Goal: Task Accomplishment & Management: Use online tool/utility

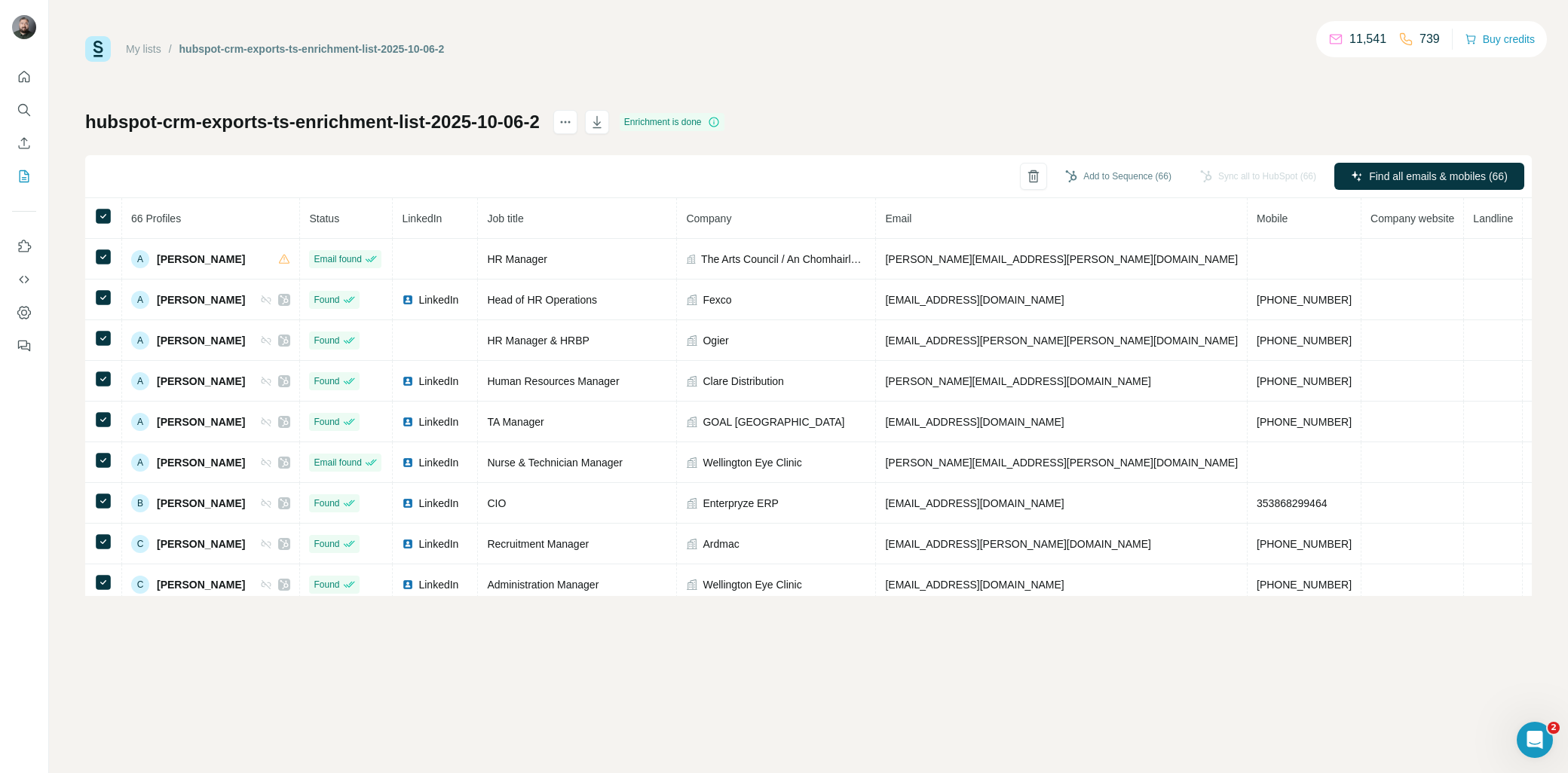
click at [1265, 176] on div "Sync all to HubSpot (66)" at bounding box center [1257, 176] width 137 height 27
click at [658, 77] on div "My lists / hubspot-crm-exports-ts-enrichment-list-2025-10-06-2 11,541 739 Buy c…" at bounding box center [809, 316] width 1447 height 561
click at [560, 719] on div "My lists / hubspot-crm-exports-ts-enrichment-list-2025-10-06-2 11,541 739 Buy c…" at bounding box center [809, 386] width 1519 height 773
click at [1114, 173] on button "Add to Sequence (66)" at bounding box center [1118, 177] width 128 height 23
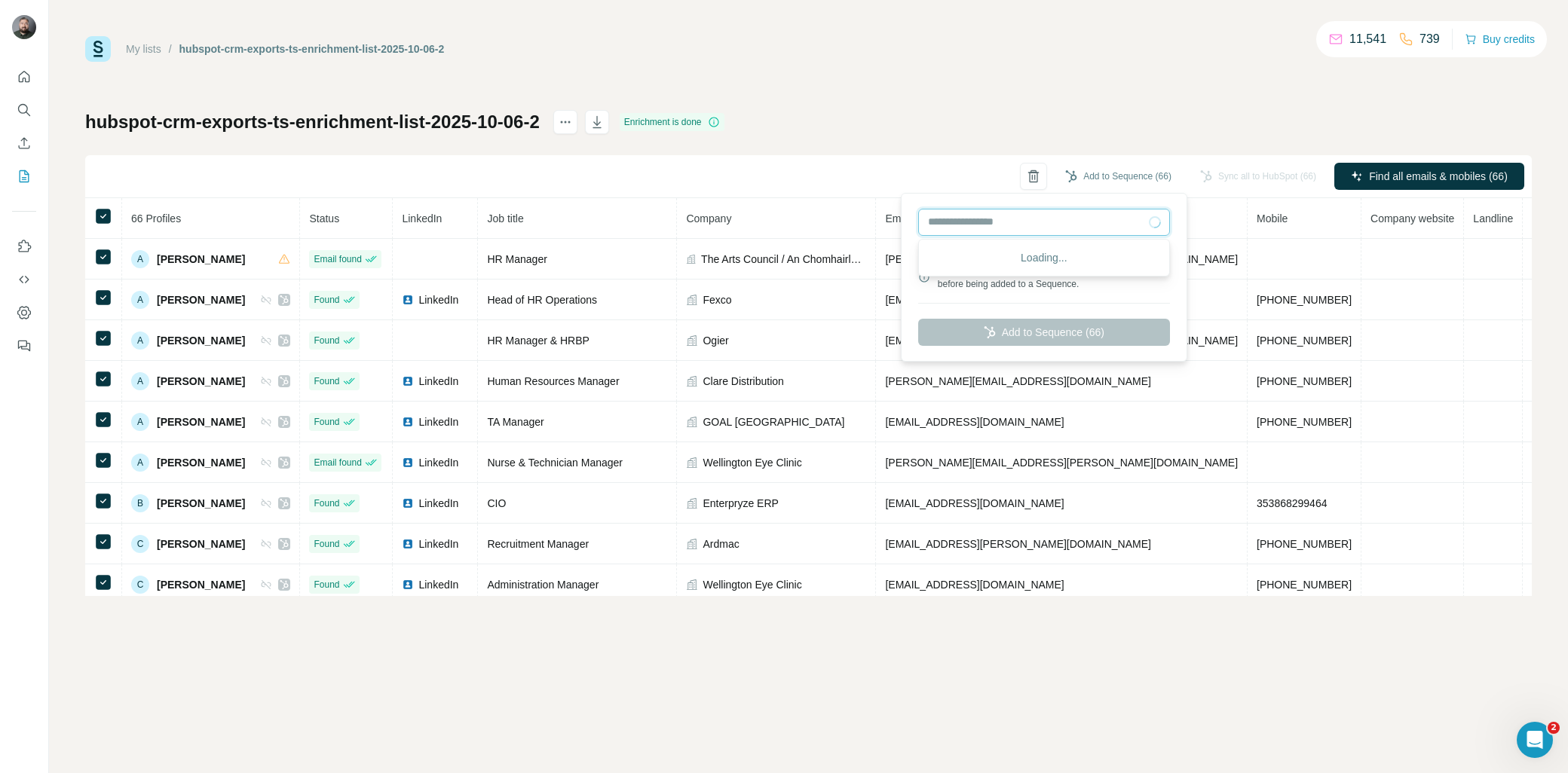
click at [1105, 229] on input "text" at bounding box center [1044, 222] width 252 height 27
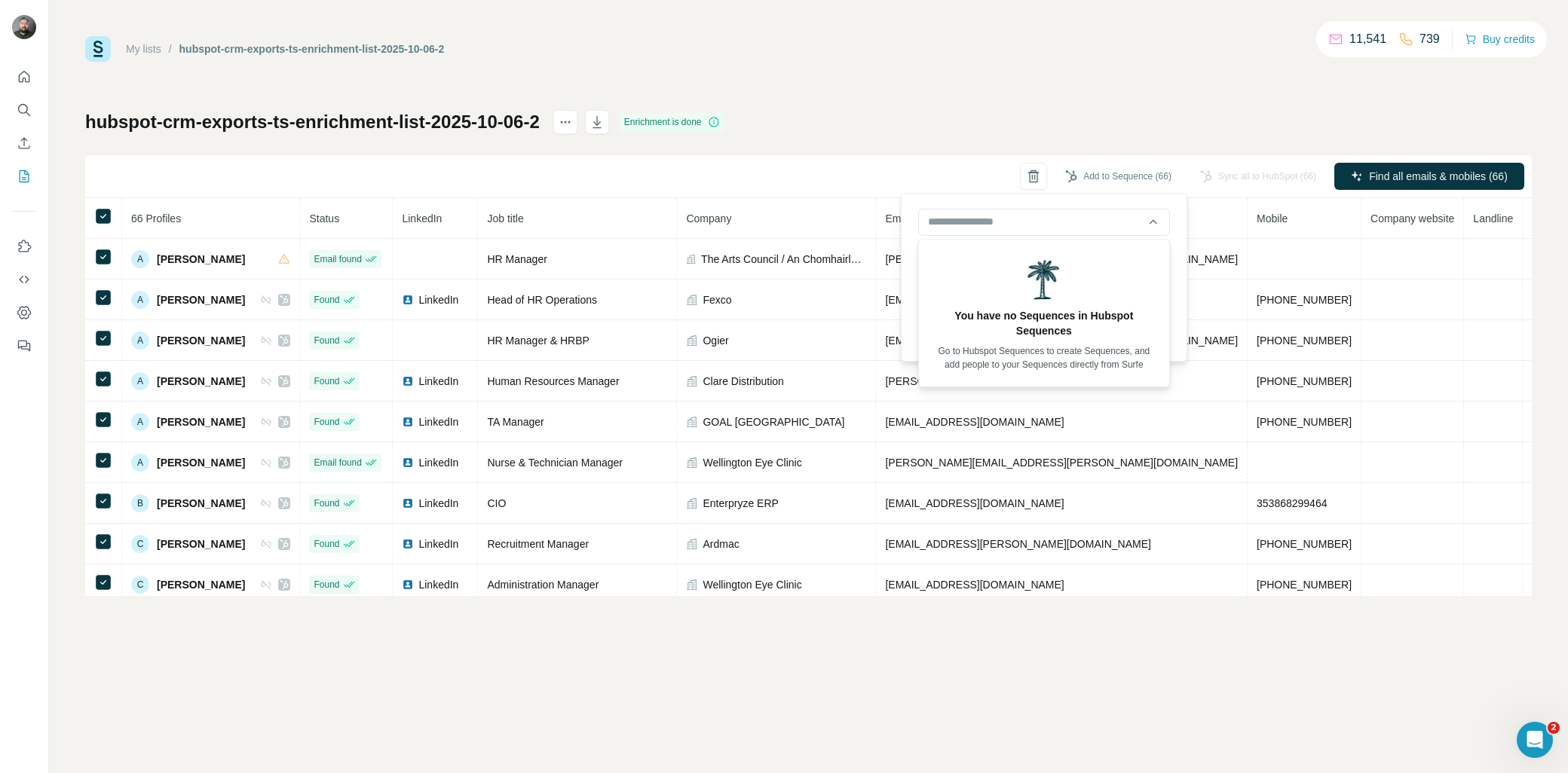
click at [803, 93] on div "My lists / hubspot-crm-exports-ts-enrichment-list-2025-10-06-2 11,541 739 Buy c…" at bounding box center [809, 316] width 1447 height 561
